Goal: Task Accomplishment & Management: Manage account settings

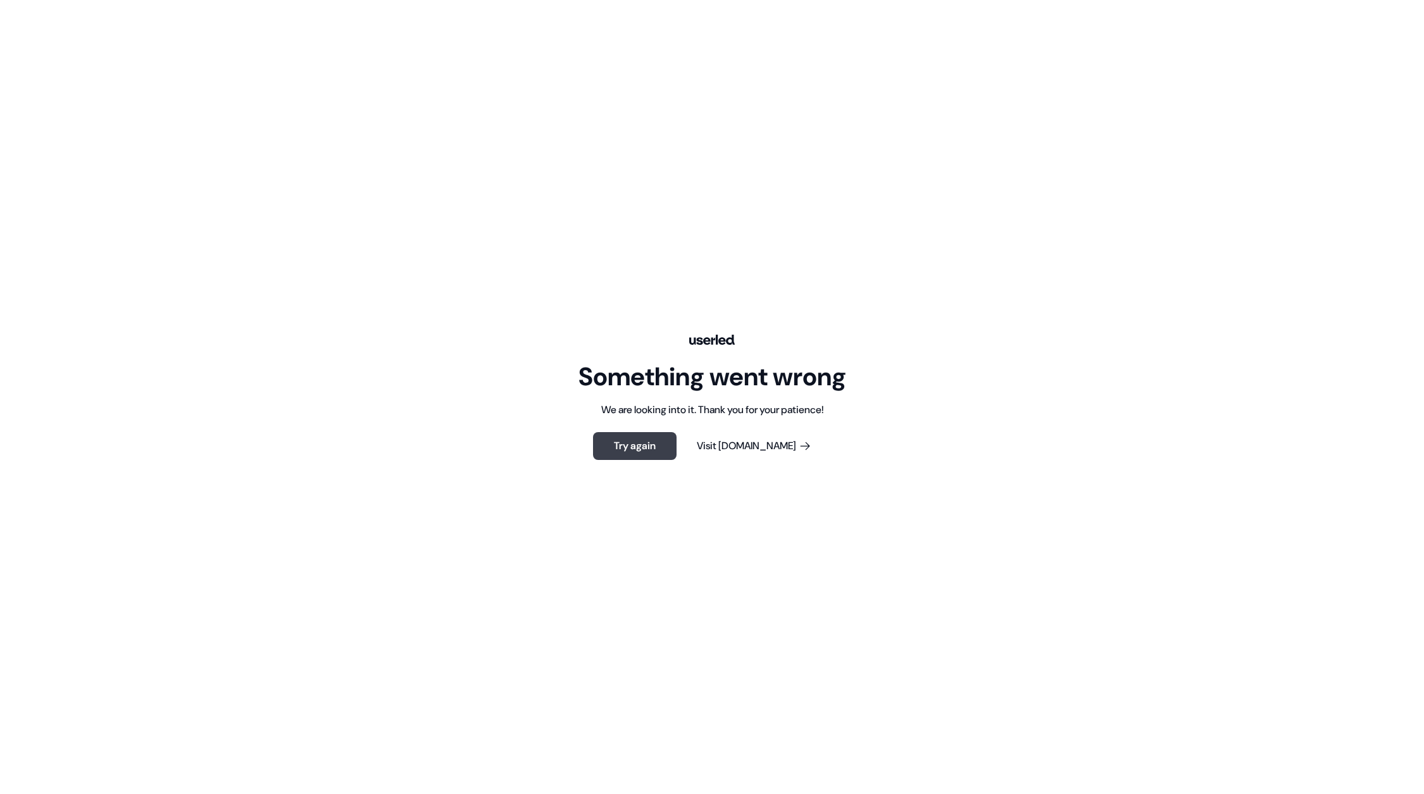
click at [633, 442] on button "Try again" at bounding box center [635, 446] width 84 height 28
click at [631, 441] on button "Try again" at bounding box center [635, 446] width 84 height 28
click at [640, 454] on button "Try again" at bounding box center [635, 446] width 84 height 28
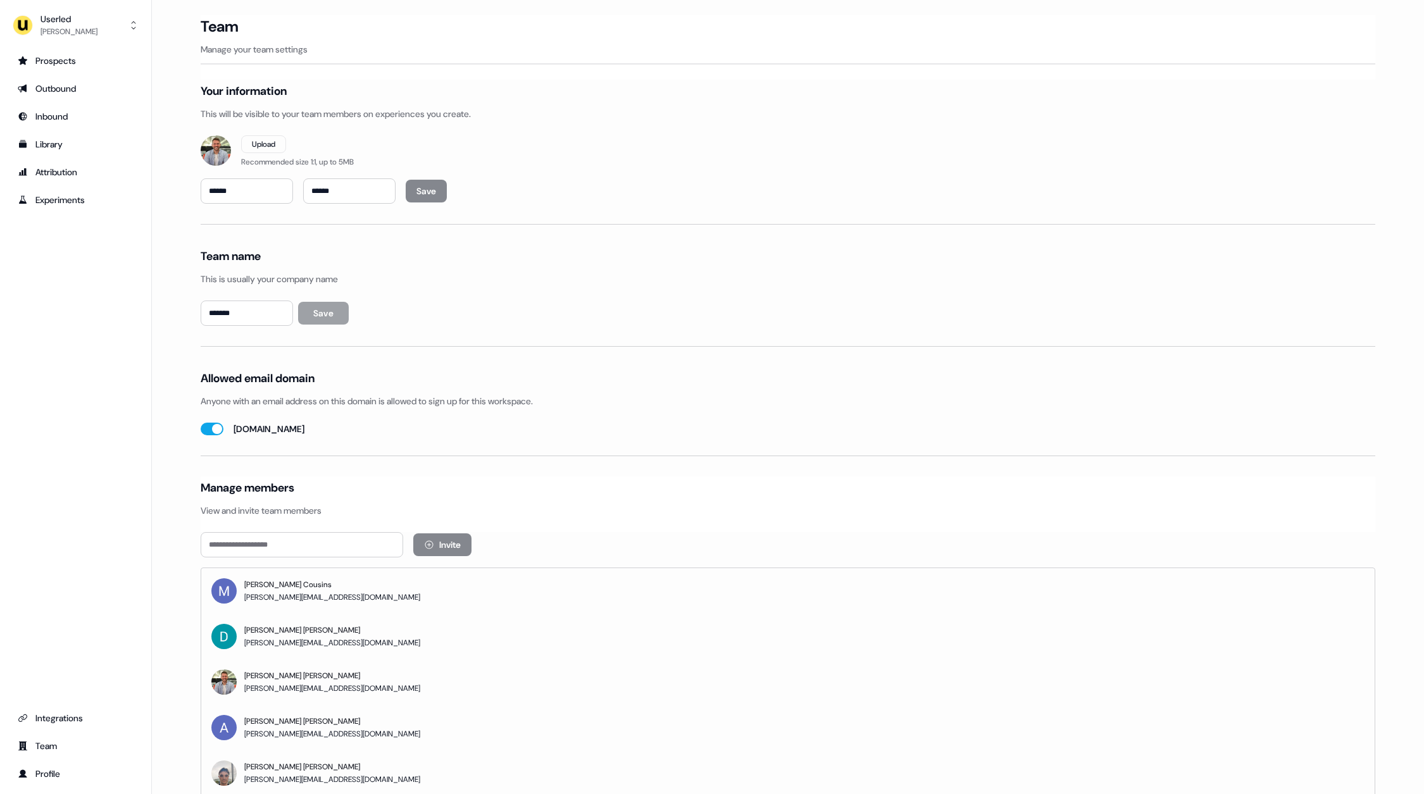
click at [62, 336] on div "Prospects Outbound Inbound Library Attribution Experiments Integrations Team Pr…" at bounding box center [75, 418] width 131 height 734
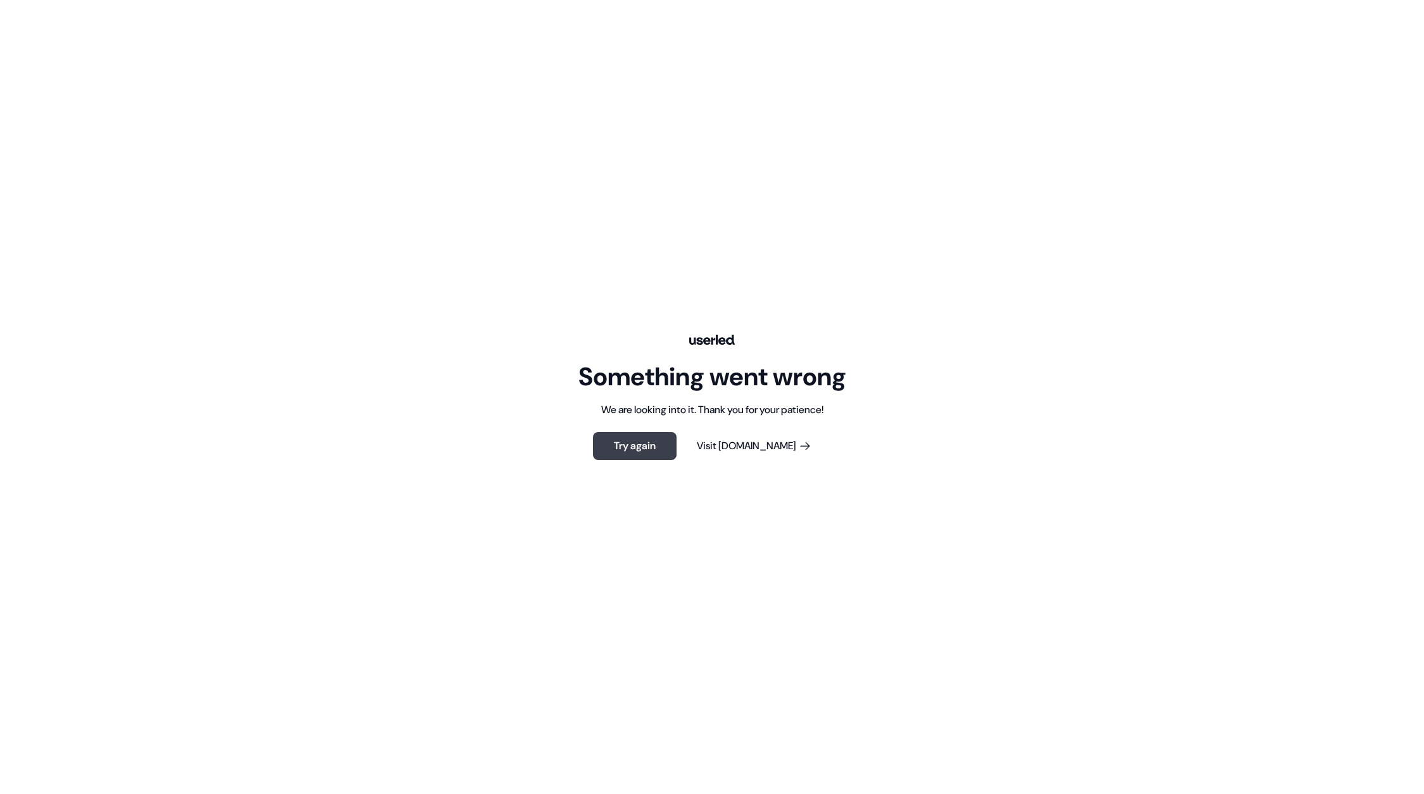
click at [642, 442] on button "Try again" at bounding box center [635, 446] width 84 height 28
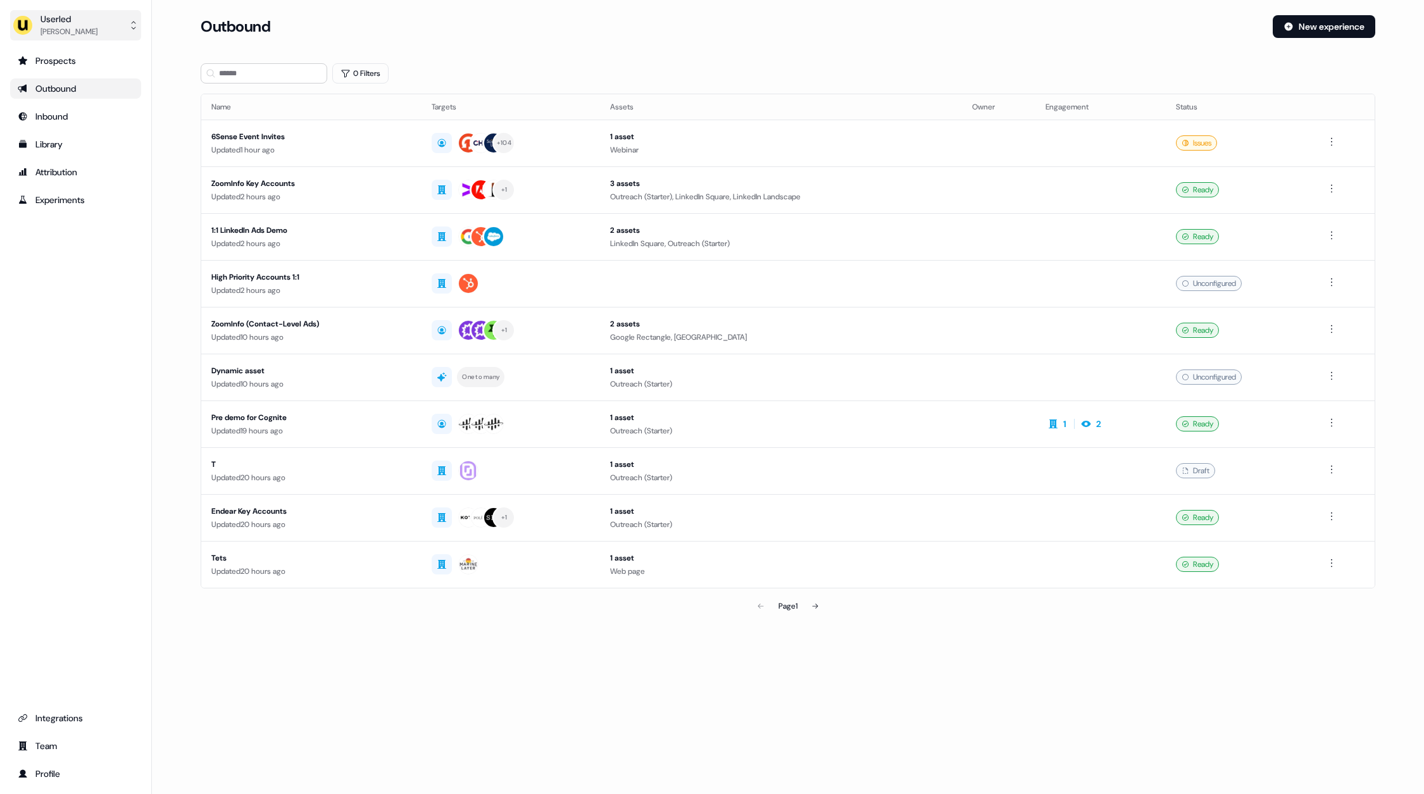
click at [39, 28] on div "Userled [PERSON_NAME]" at bounding box center [55, 25] width 85 height 25
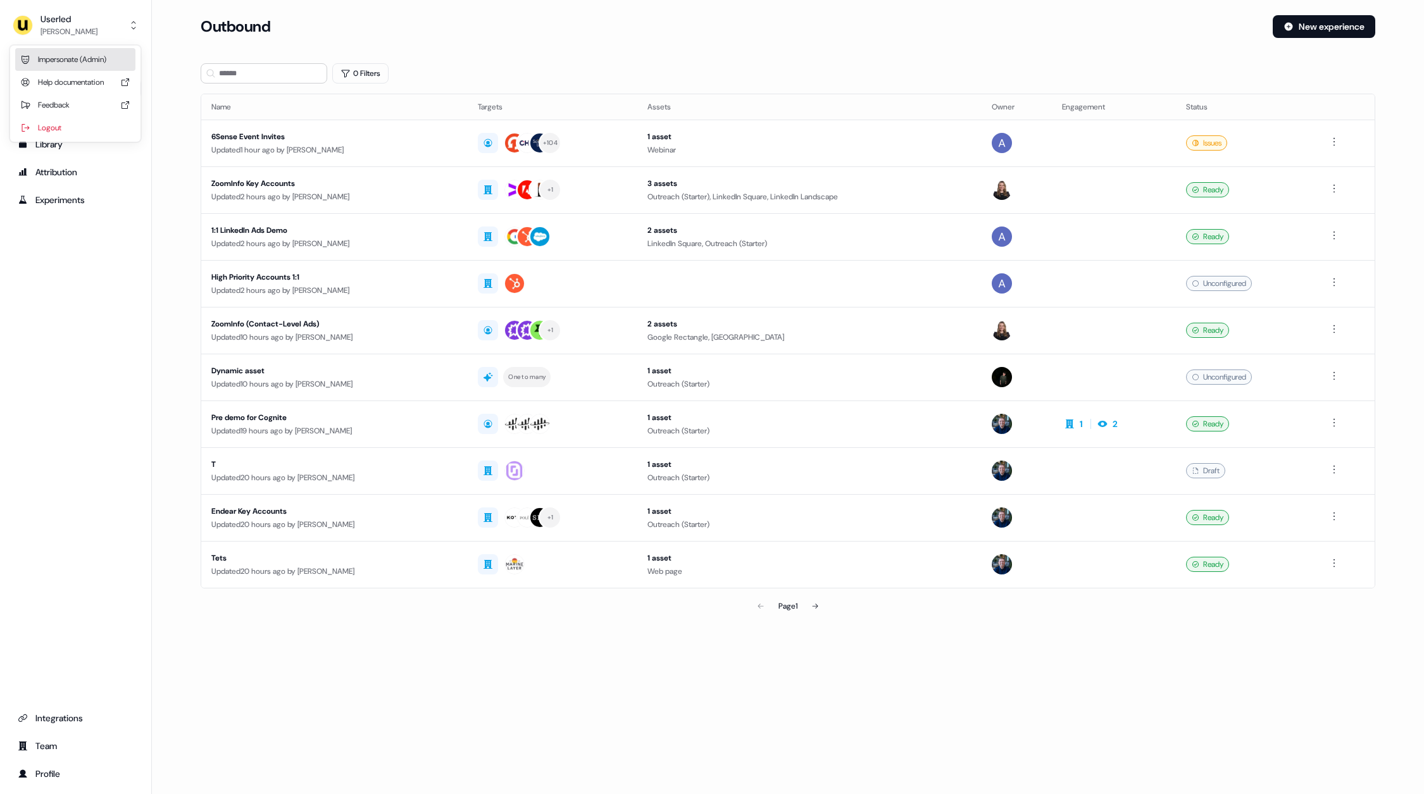
click at [91, 50] on div "Impersonate (Admin)" at bounding box center [75, 59] width 120 height 23
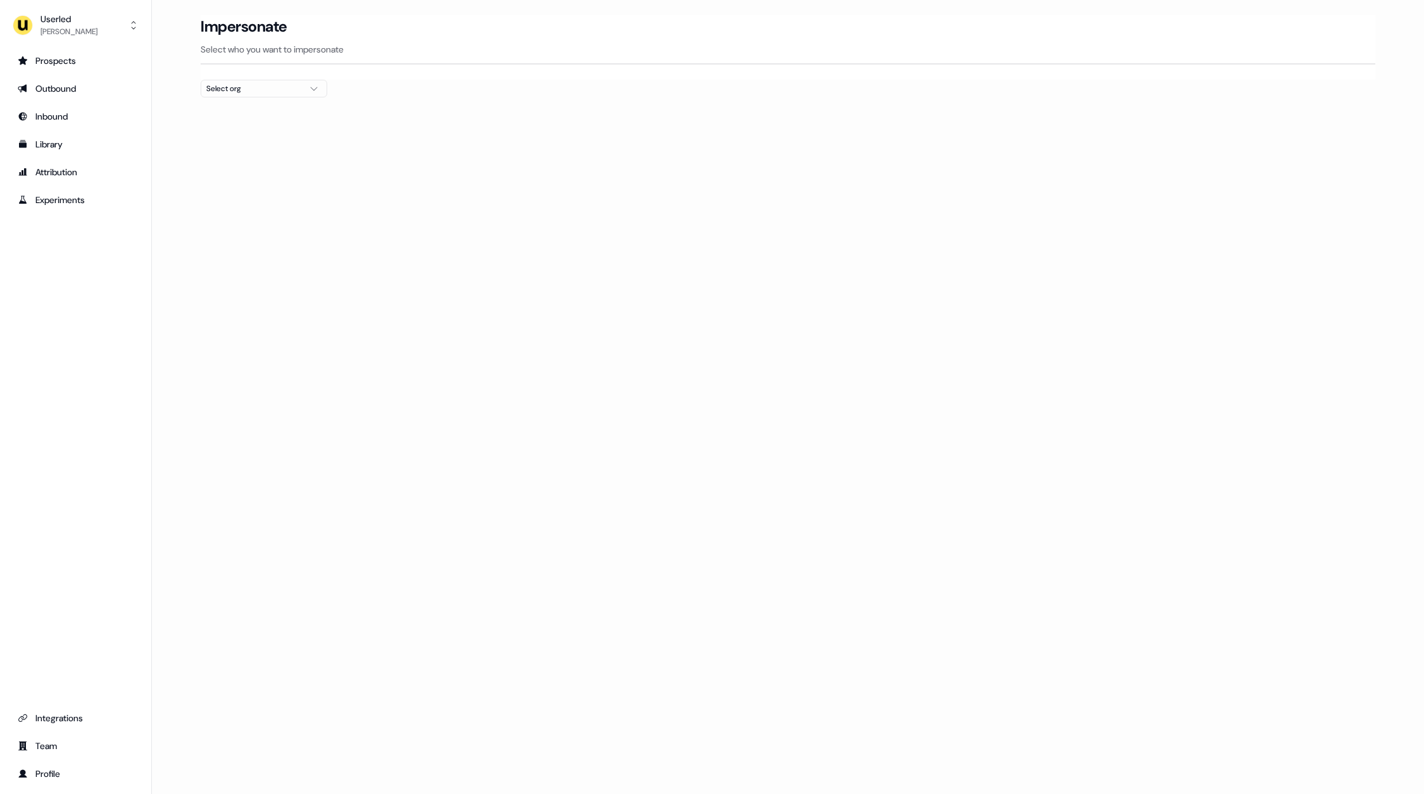
click at [266, 92] on div "Select org" at bounding box center [253, 88] width 95 height 13
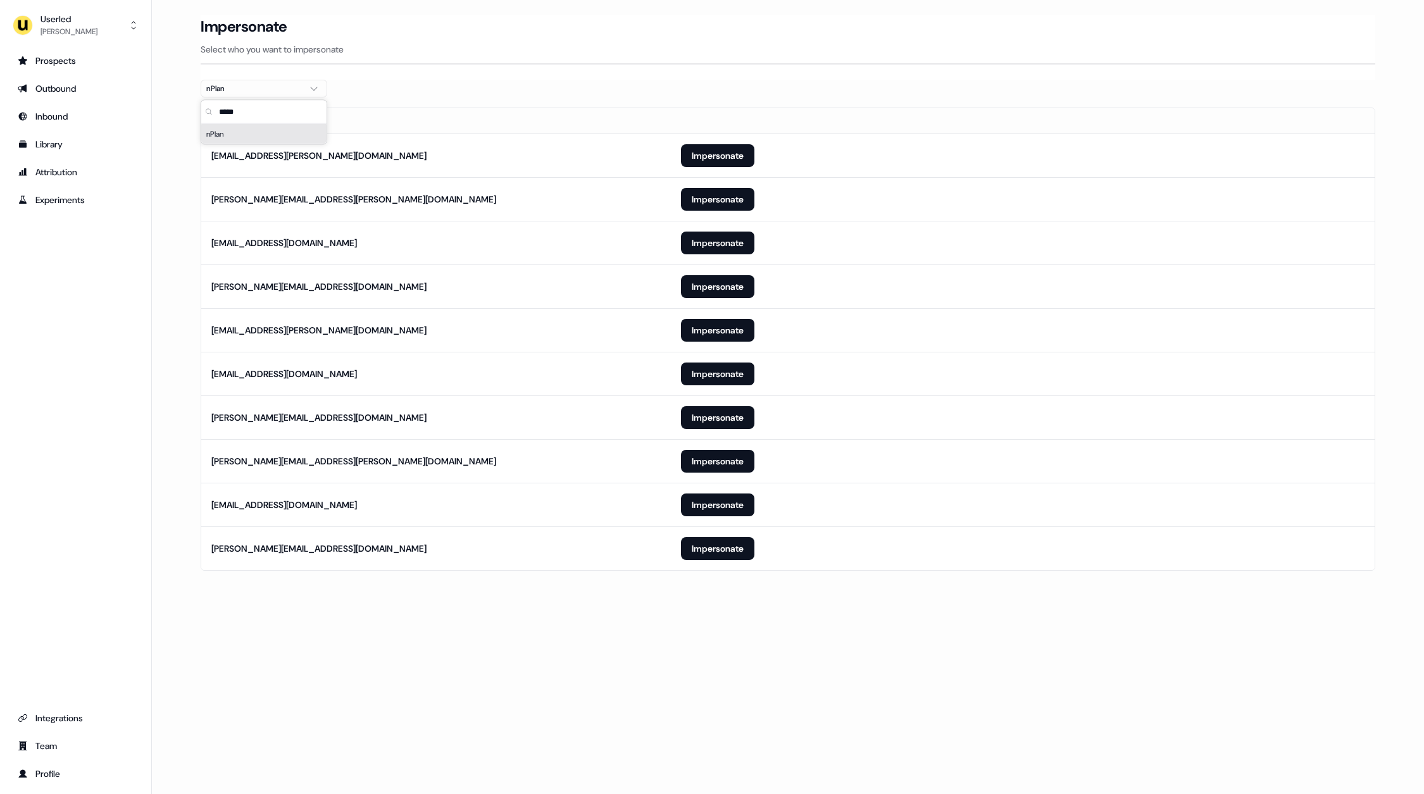
type input "*****"
click at [331, 599] on section "Loading... Impersonate Select who you want to impersonate nPlan Email [PERSON_N…" at bounding box center [787, 310] width 1215 height 591
click at [704, 550] on button "Impersonate" at bounding box center [717, 548] width 73 height 23
